Goal: Find specific page/section: Find specific page/section

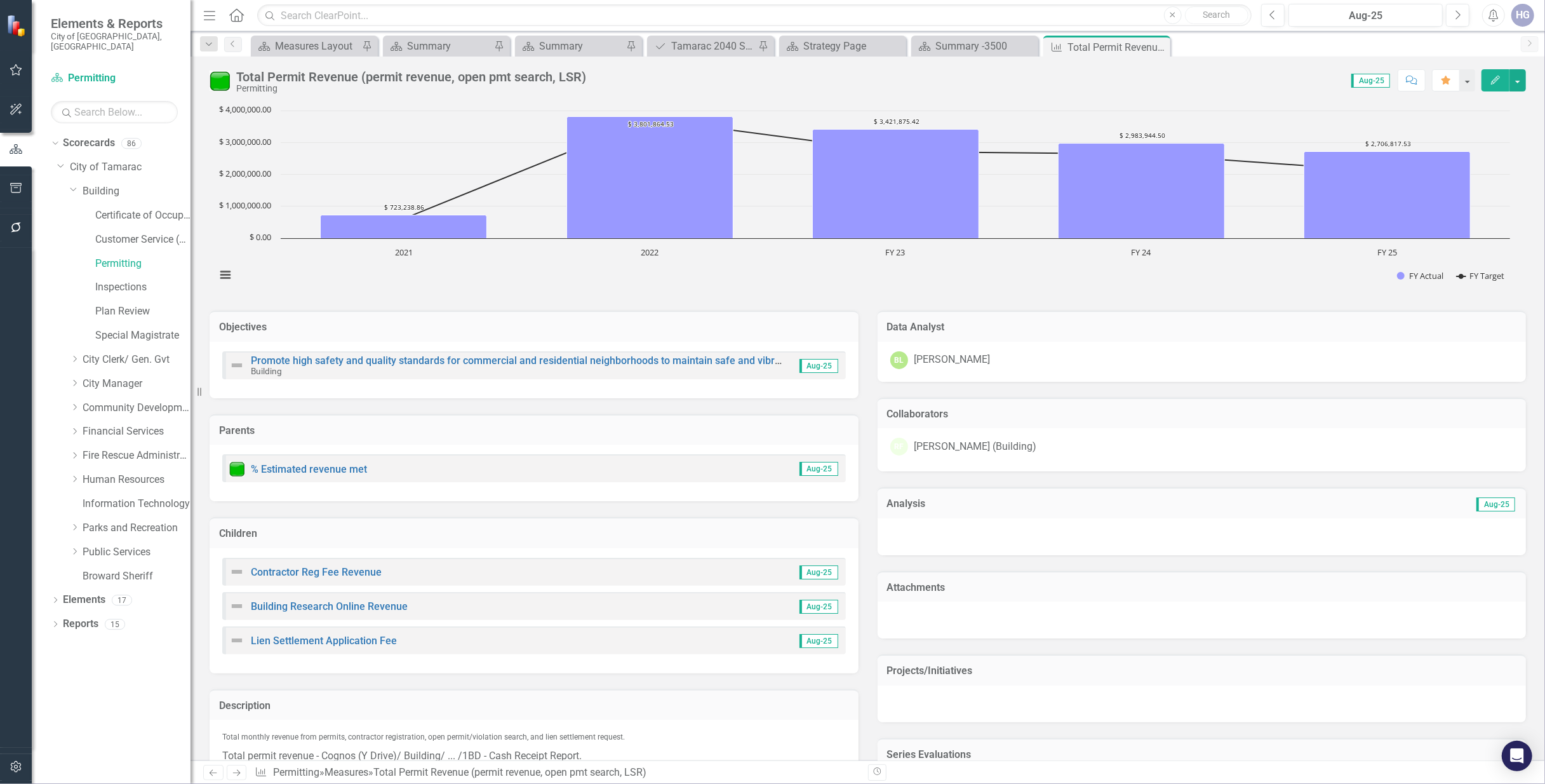
scroll to position [546, 0]
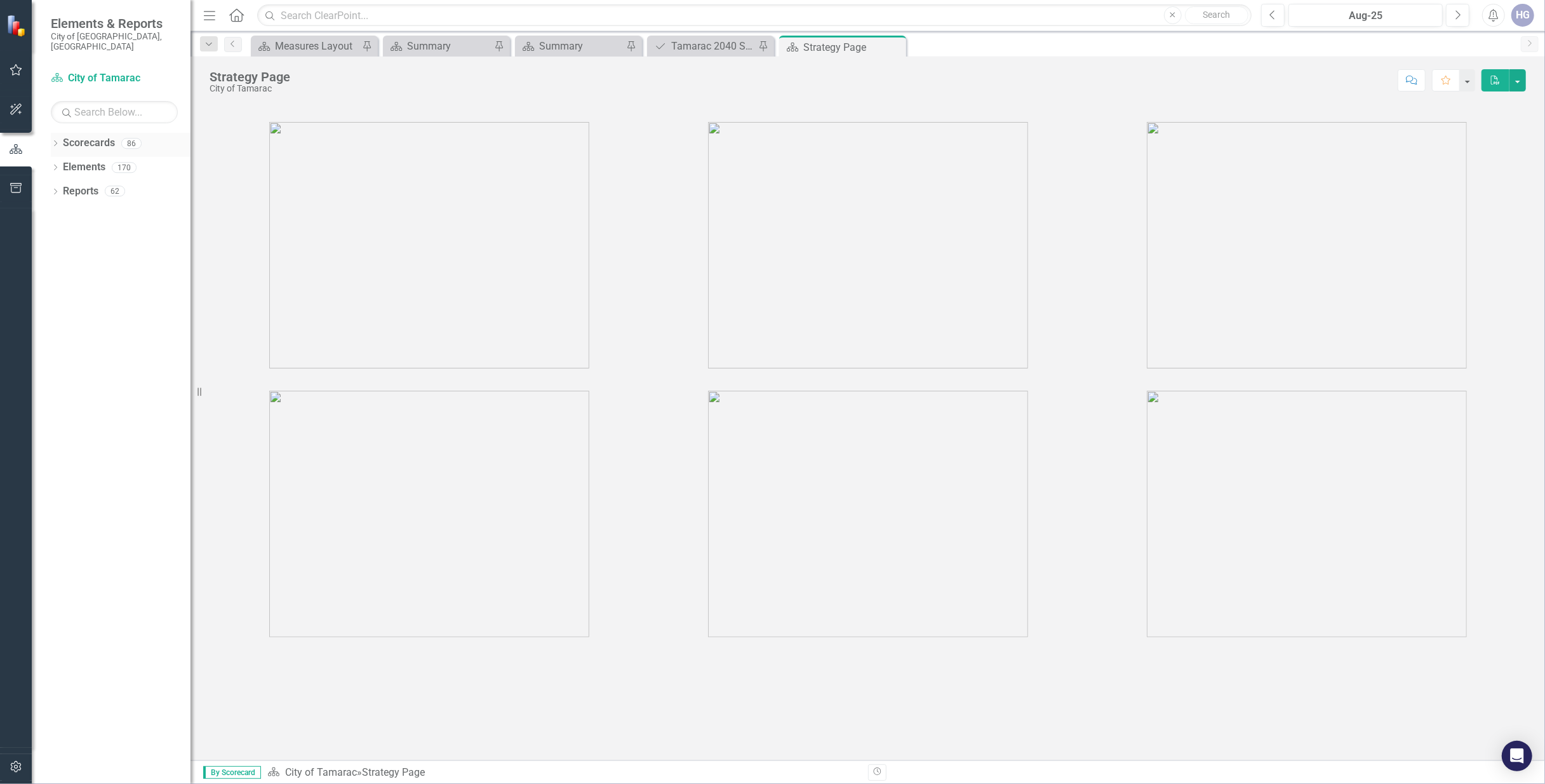
click at [56, 141] on icon "Dropdown" at bounding box center [54, 144] width 9 height 7
click at [65, 157] on div "Dropdown City of Tamarac" at bounding box center [124, 167] width 134 height 21
click at [65, 164] on icon "Dropdown" at bounding box center [62, 167] width 10 height 8
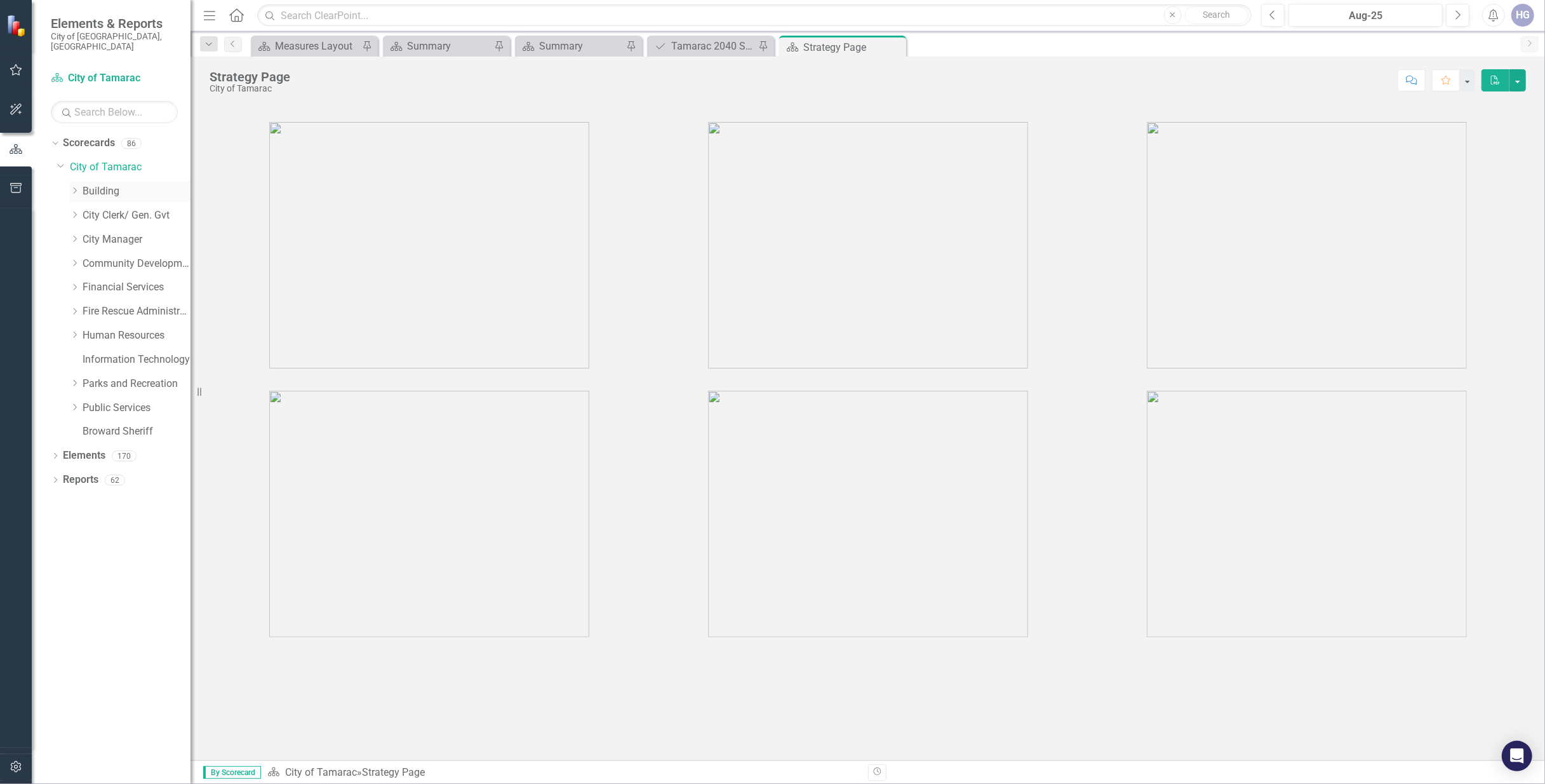
click at [79, 187] on icon "Dropdown" at bounding box center [75, 191] width 10 height 8
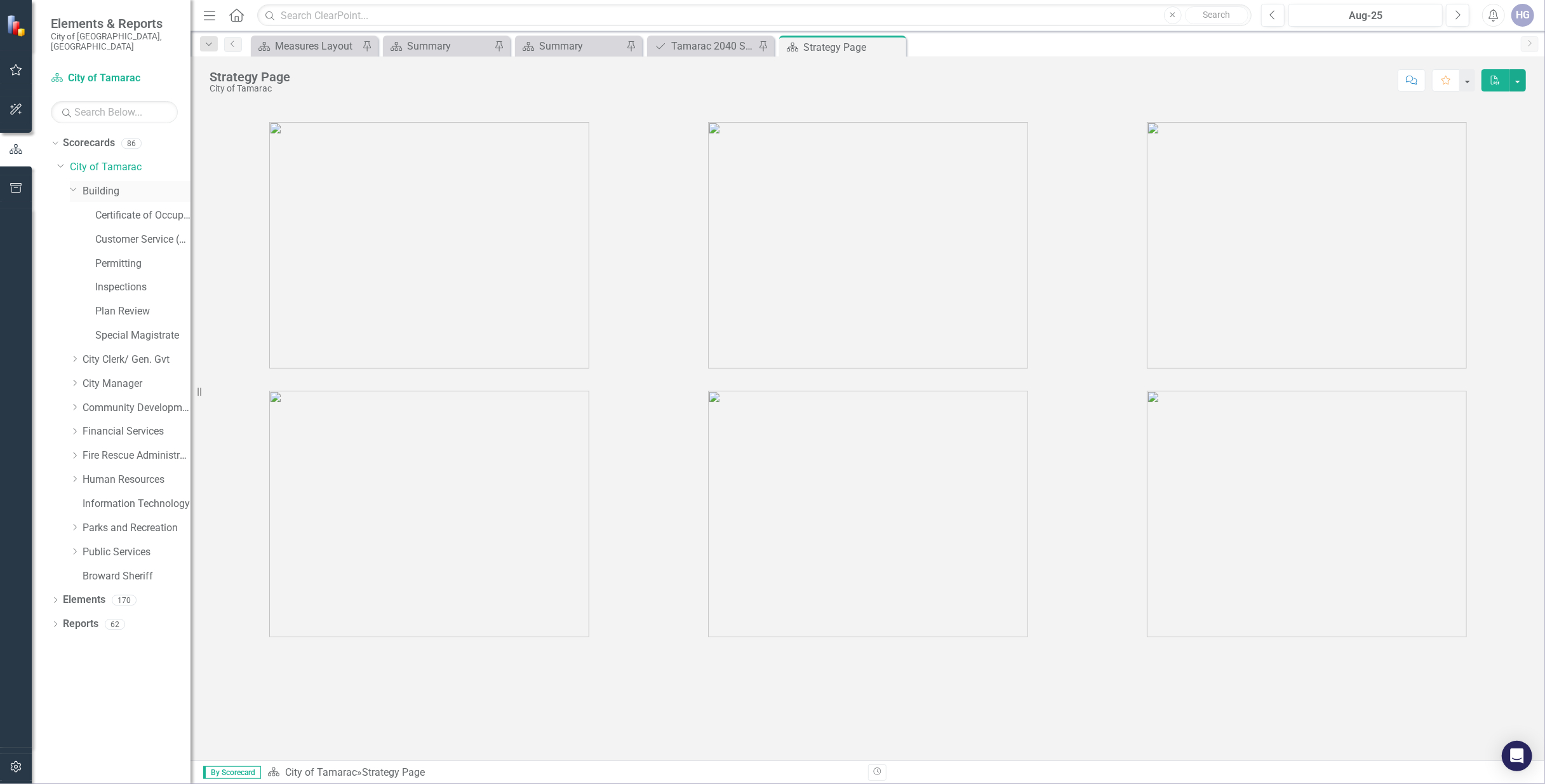
click at [87, 181] on div "Dropdown Building" at bounding box center [130, 192] width 121 height 21
click at [339, 41] on div "Measures Layout" at bounding box center [317, 45] width 84 height 15
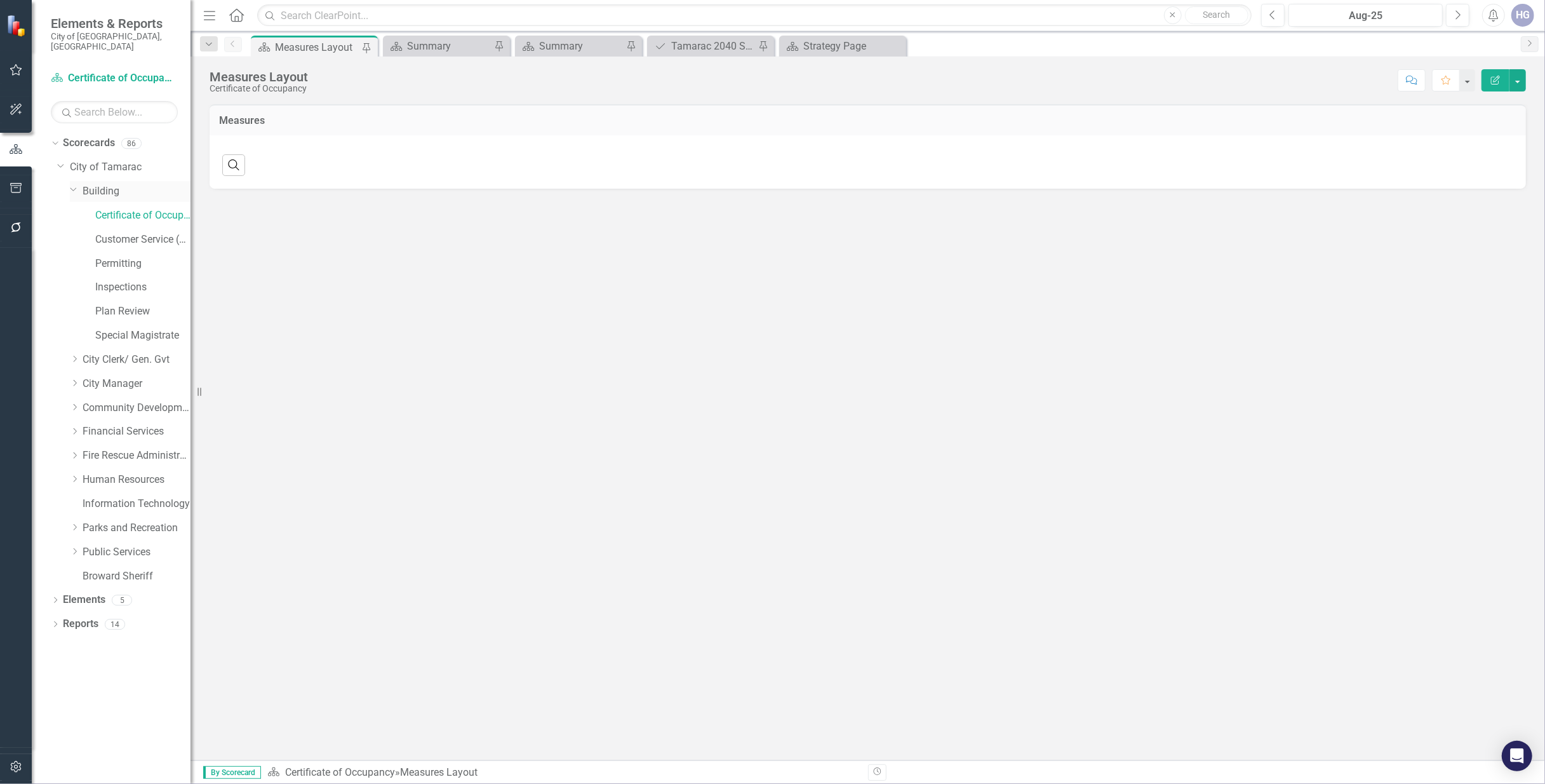
click at [110, 184] on link "Building" at bounding box center [136, 191] width 108 height 15
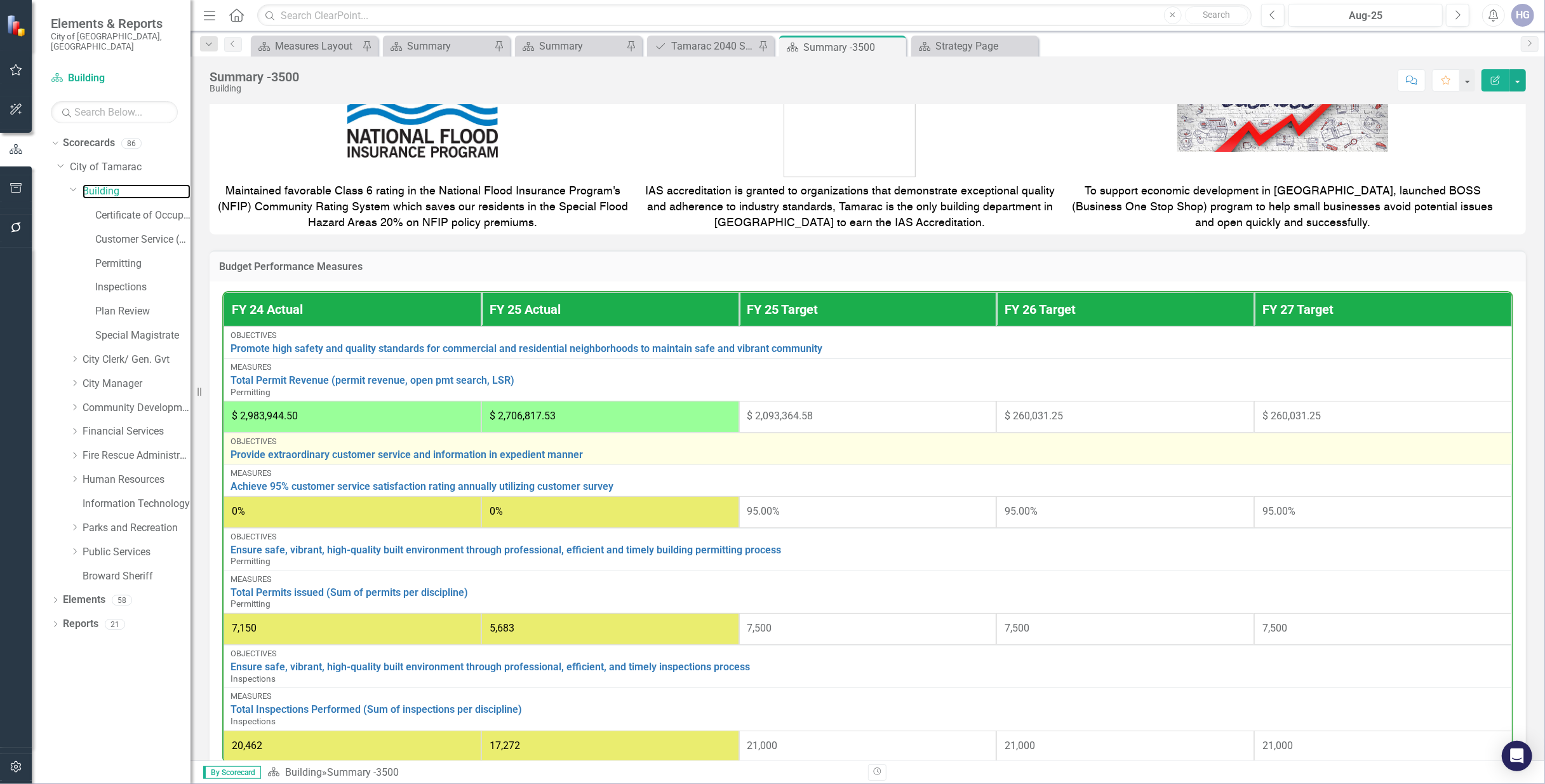
scroll to position [410, 0]
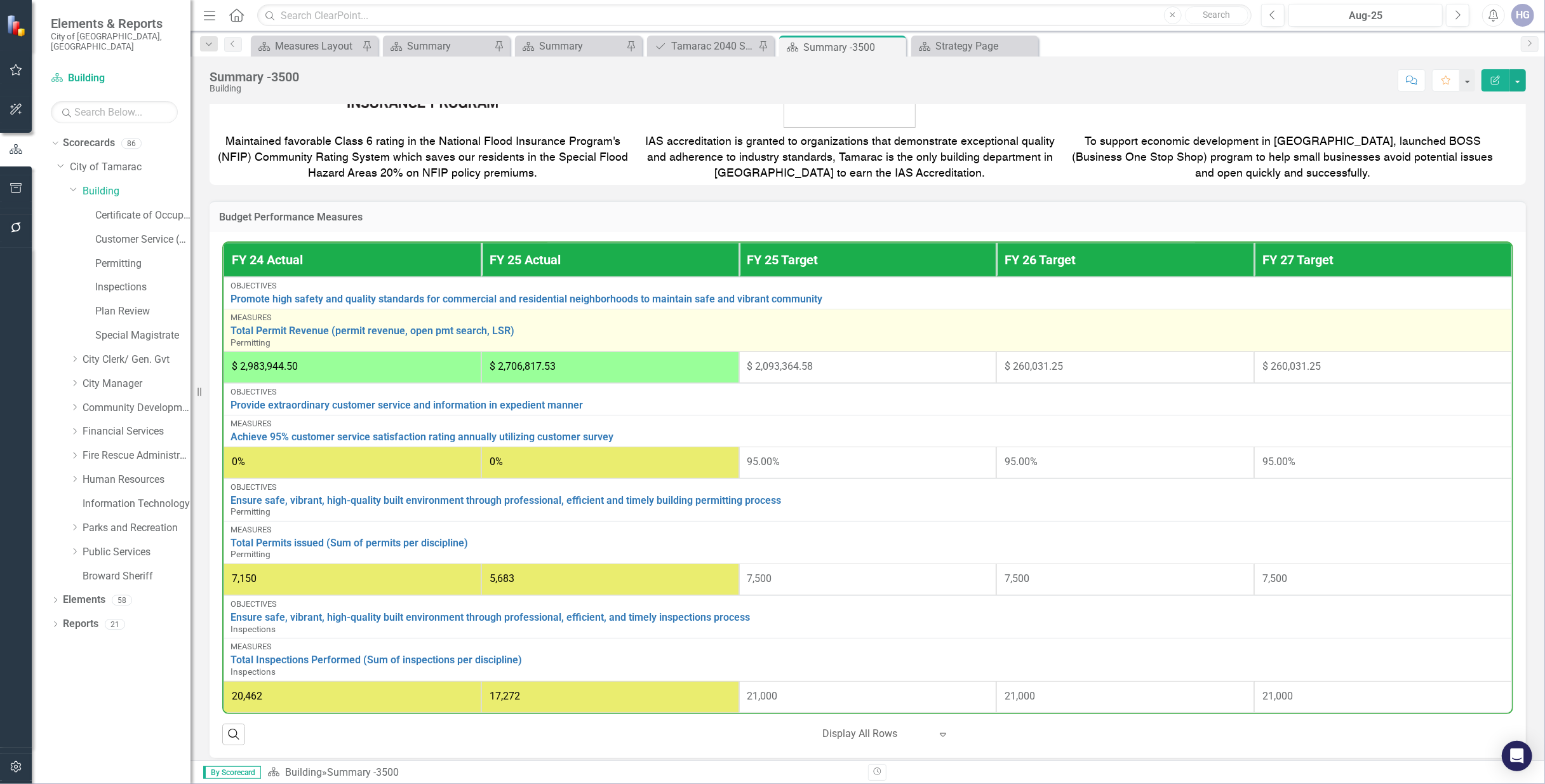
click at [336, 321] on div "Measures" at bounding box center [867, 317] width 1275 height 9
click at [336, 330] on link "Total Permit Revenue (permit revenue, open pmt search, LSR)" at bounding box center [867, 331] width 1275 height 12
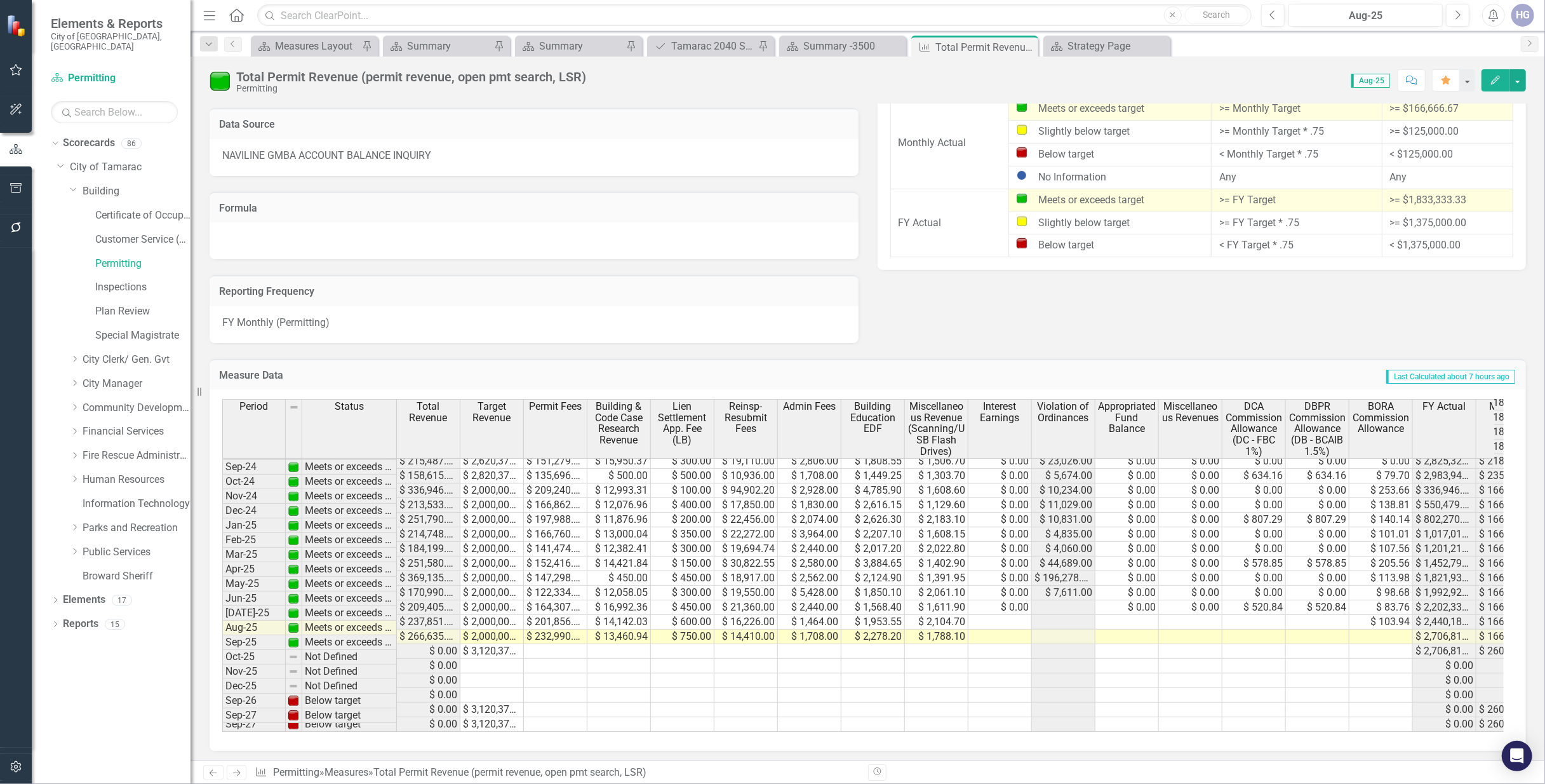
scroll to position [551, 0]
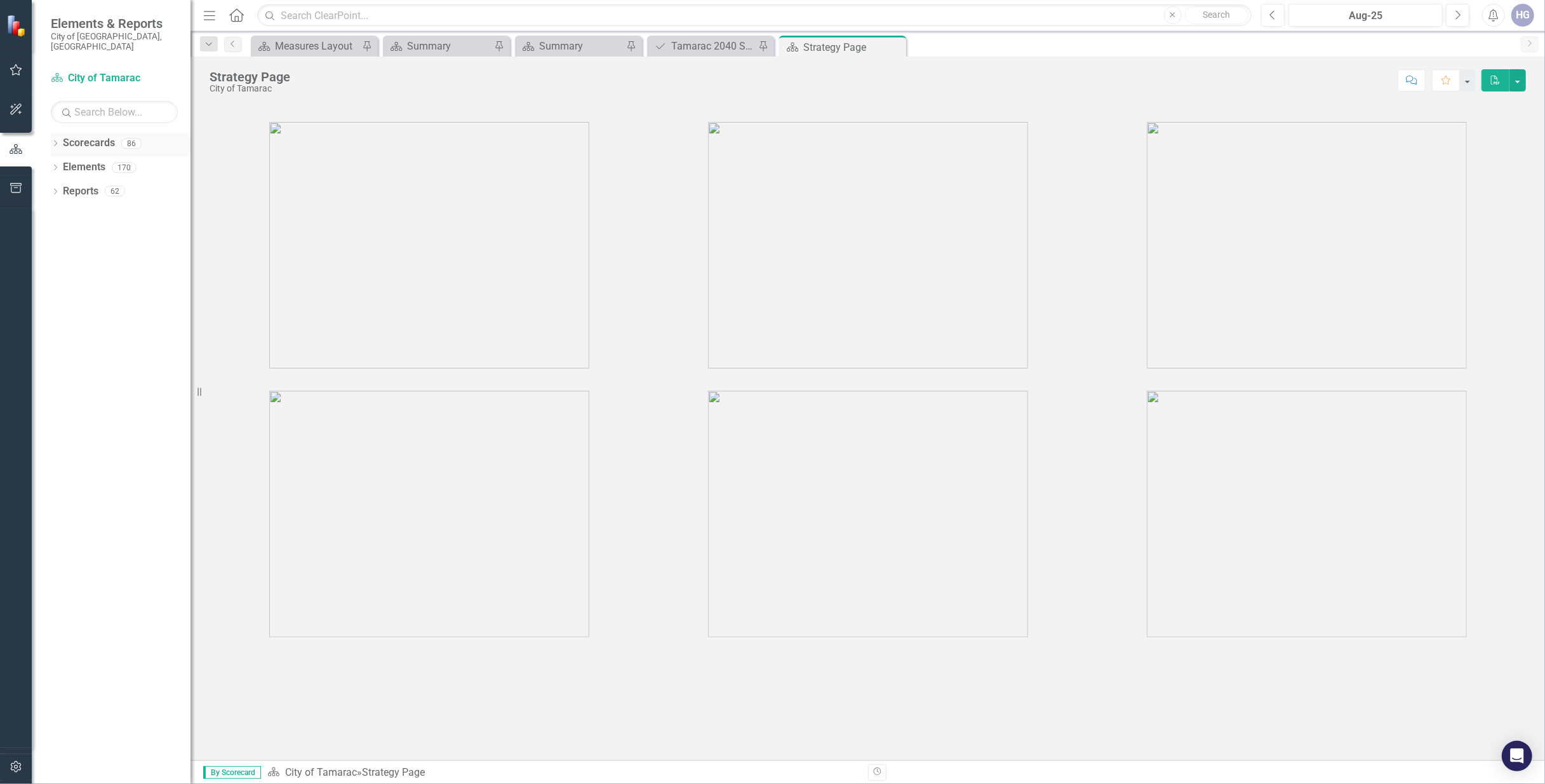
click at [57, 141] on icon "Dropdown" at bounding box center [54, 144] width 9 height 7
click at [64, 164] on icon at bounding box center [62, 166] width 3 height 7
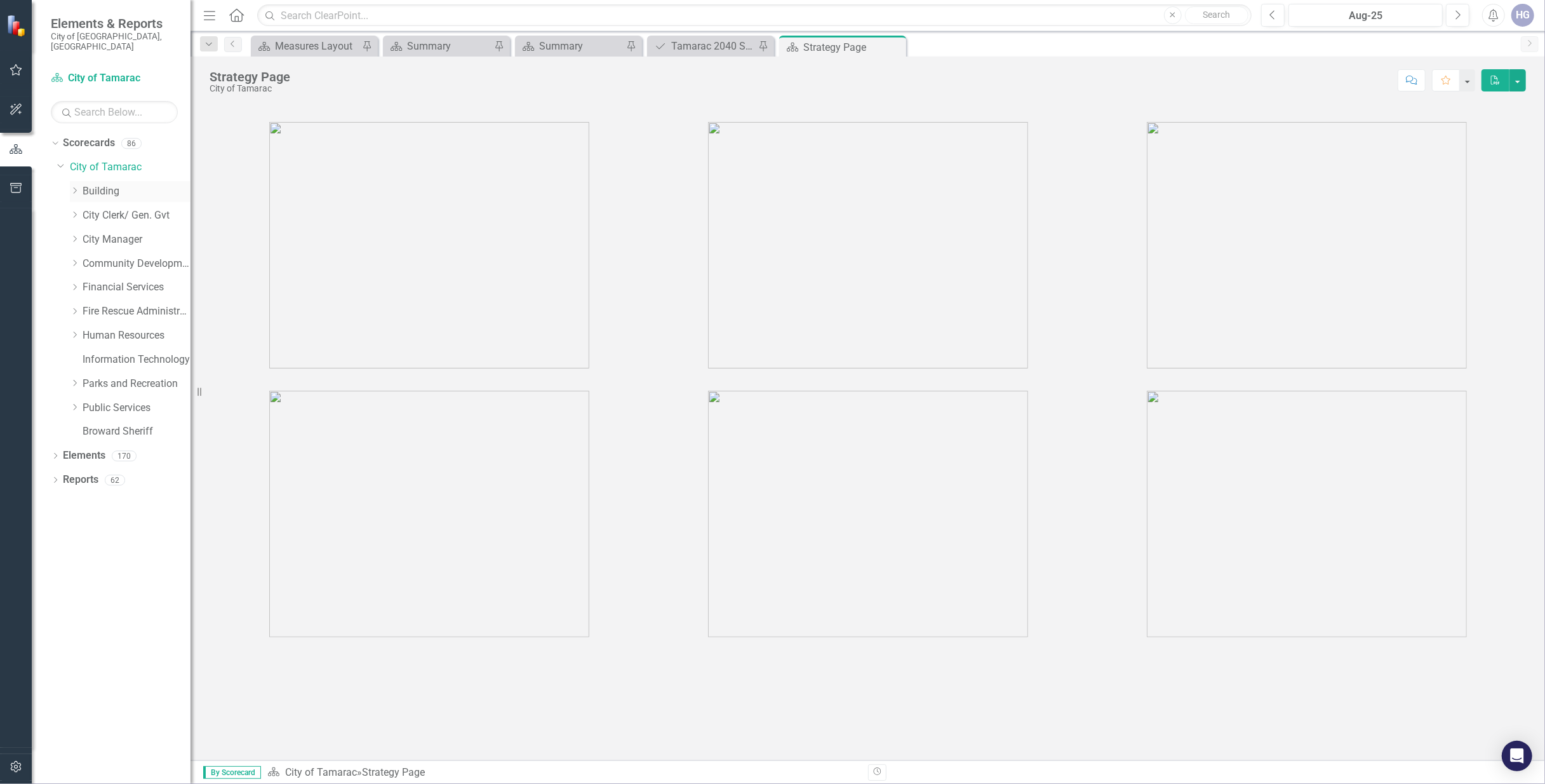
click at [108, 184] on link "Building" at bounding box center [136, 191] width 108 height 15
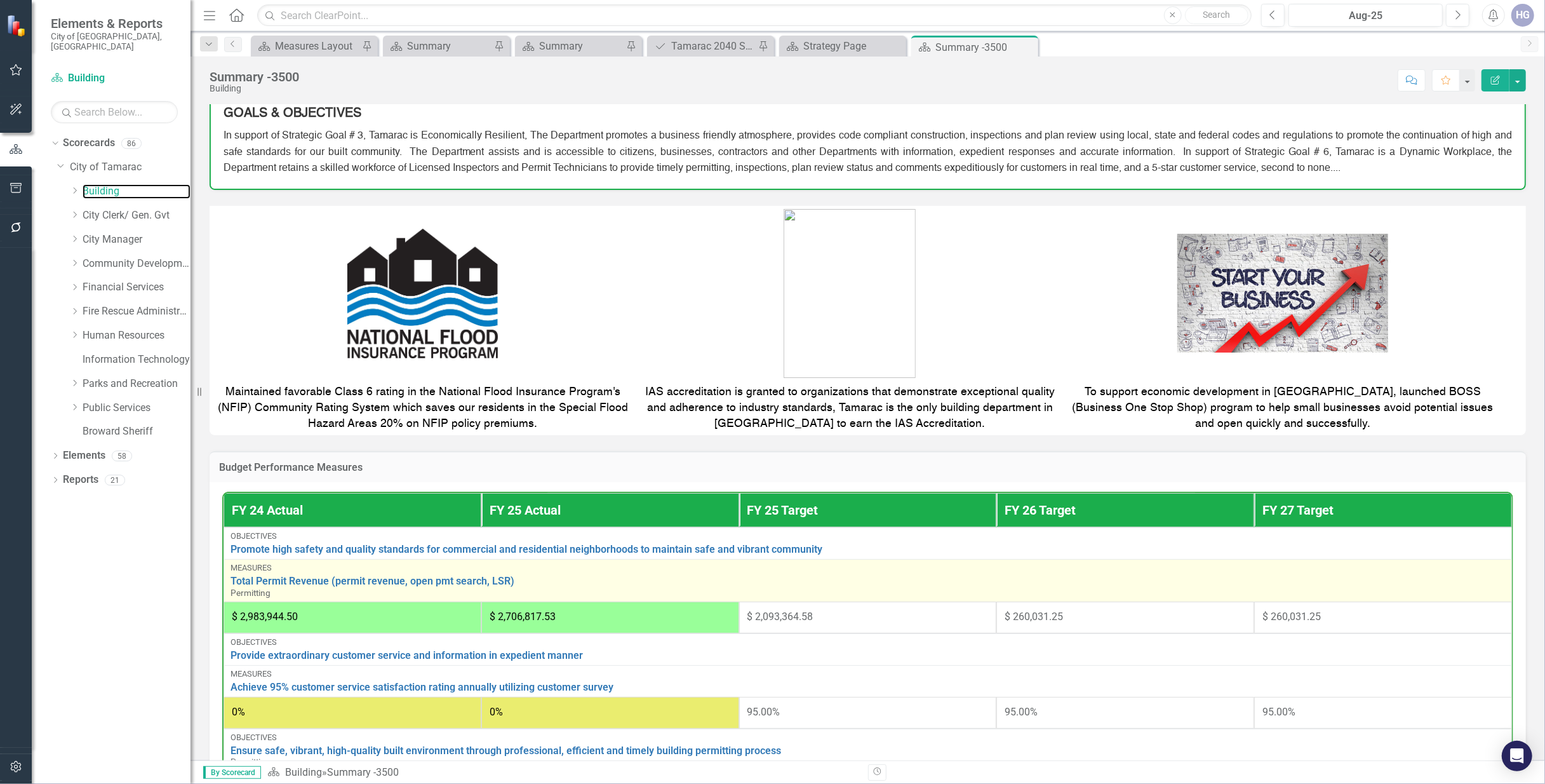
scroll to position [156, 0]
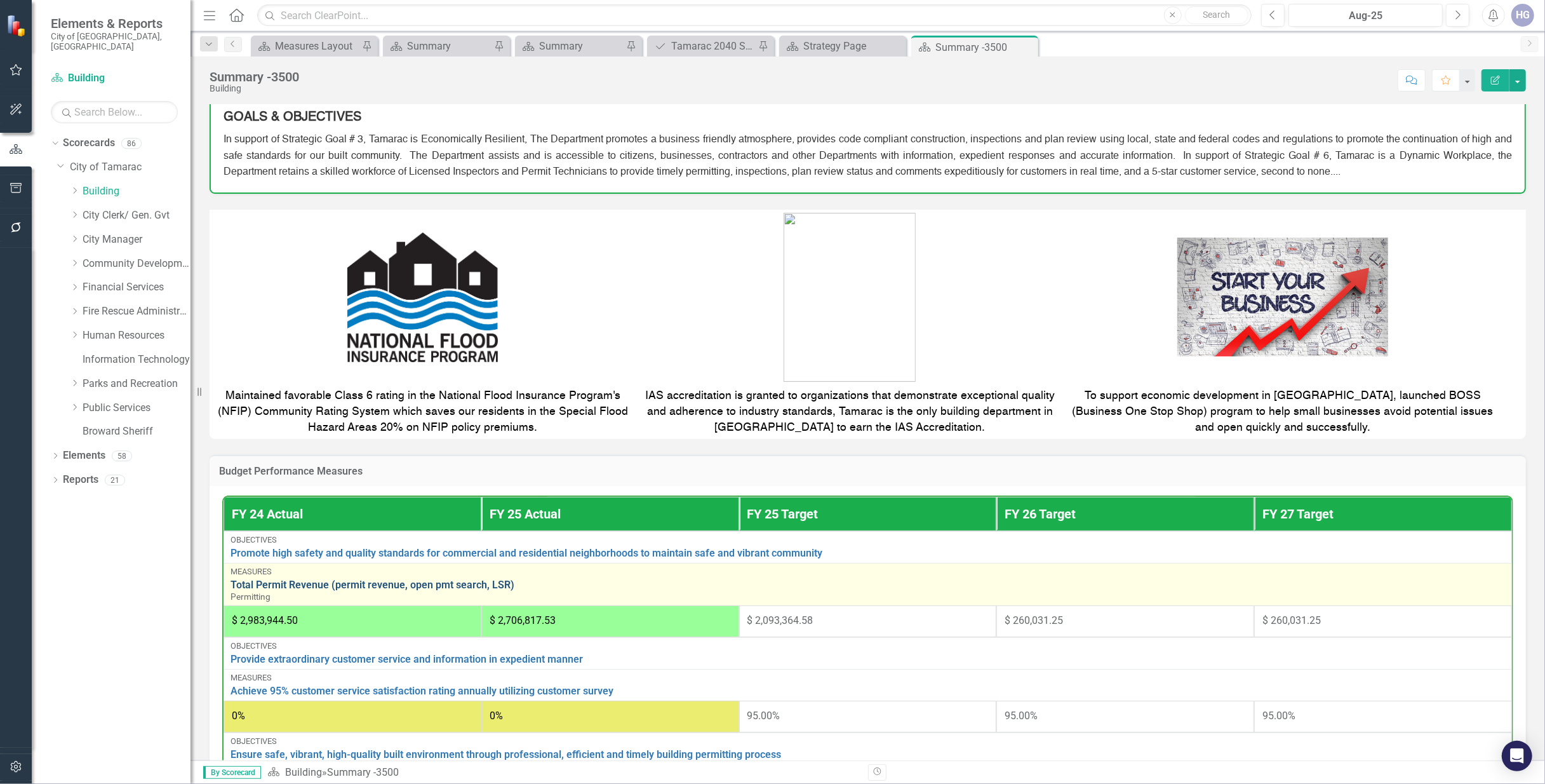
click at [303, 588] on link "Total Permit Revenue (permit revenue, open pmt search, LSR)" at bounding box center [867, 585] width 1275 height 12
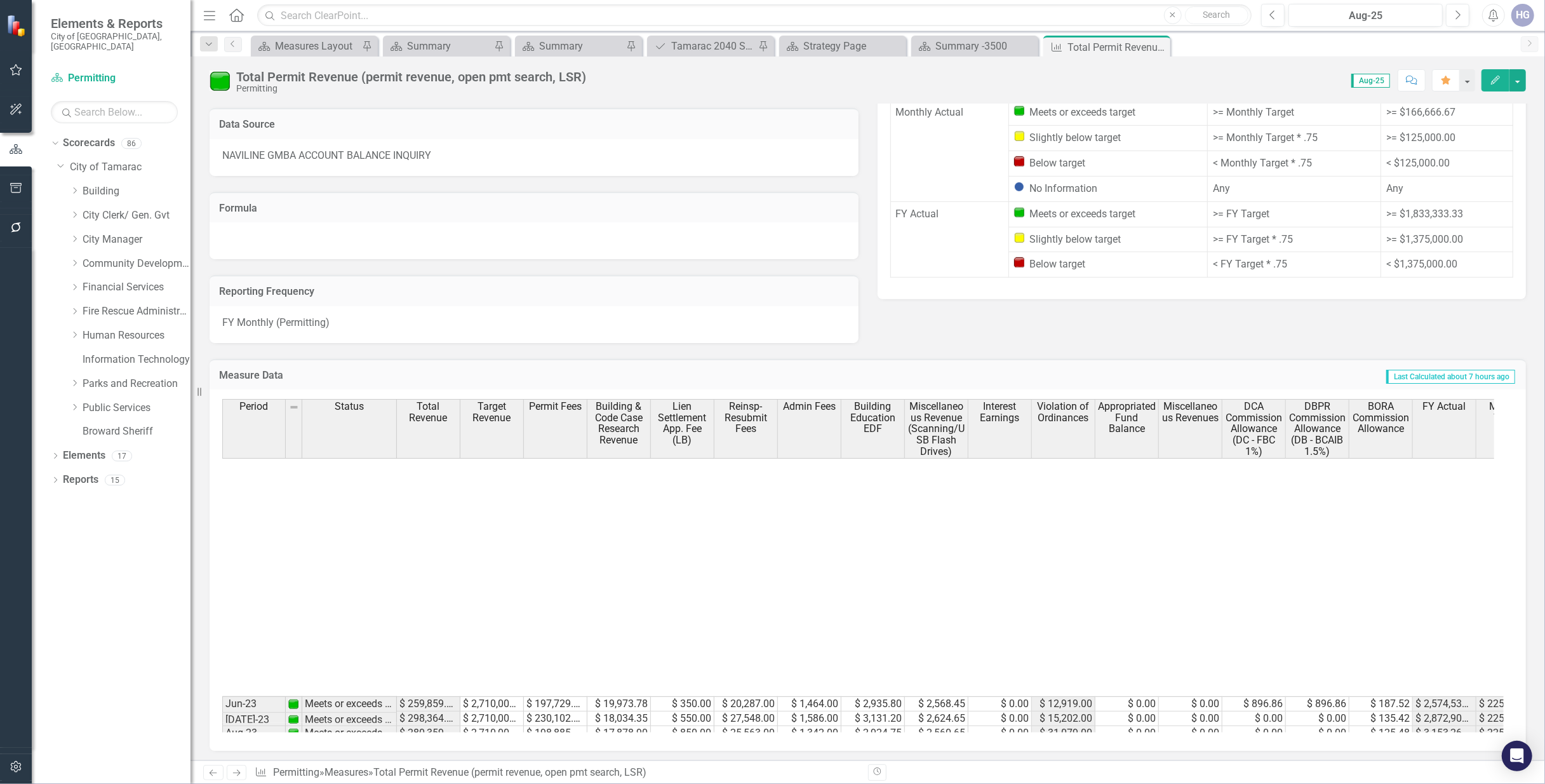
scroll to position [508, 0]
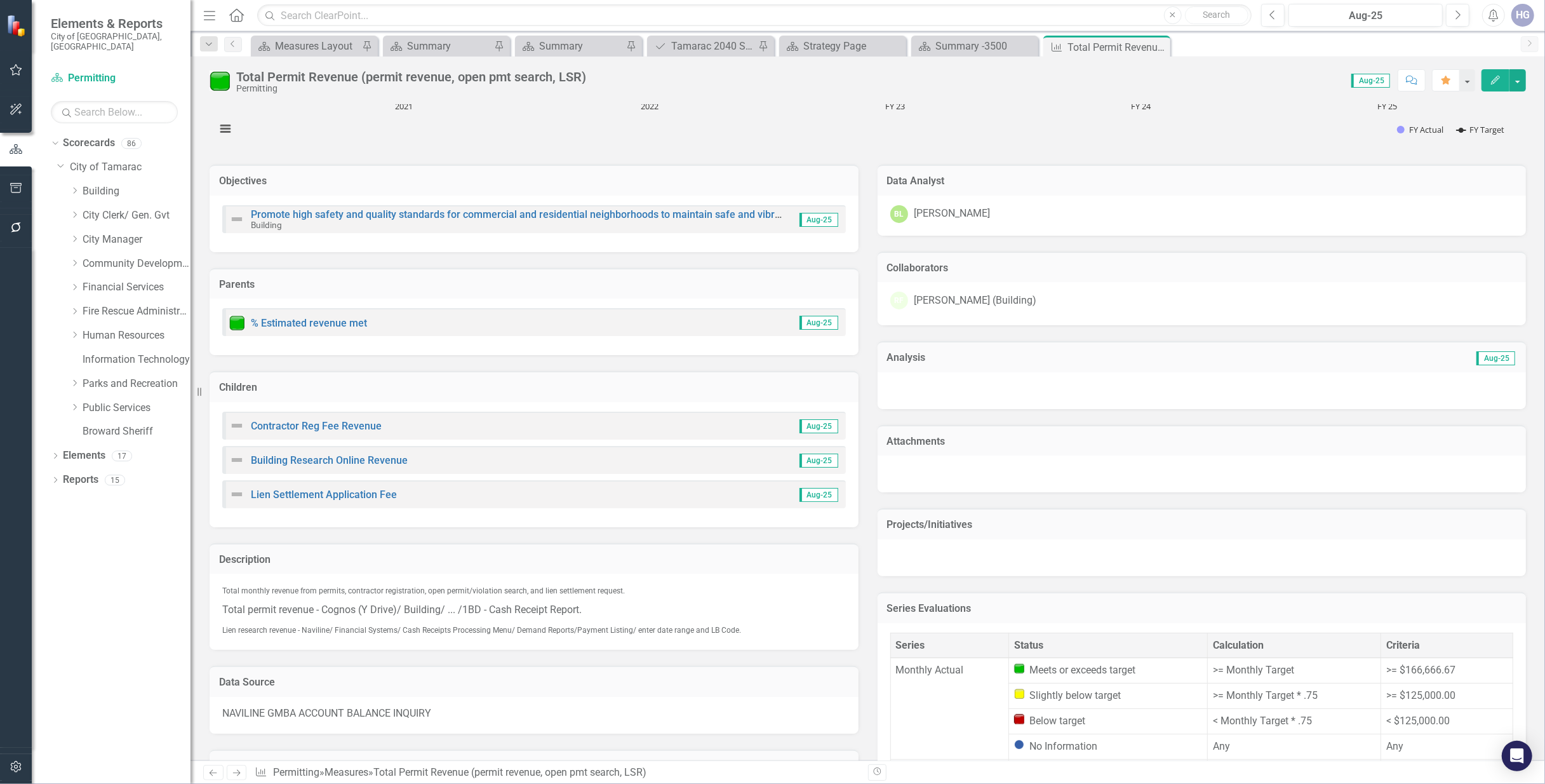
scroll to position [0, 0]
